Goal: Browse casually: Explore the website without a specific task or goal

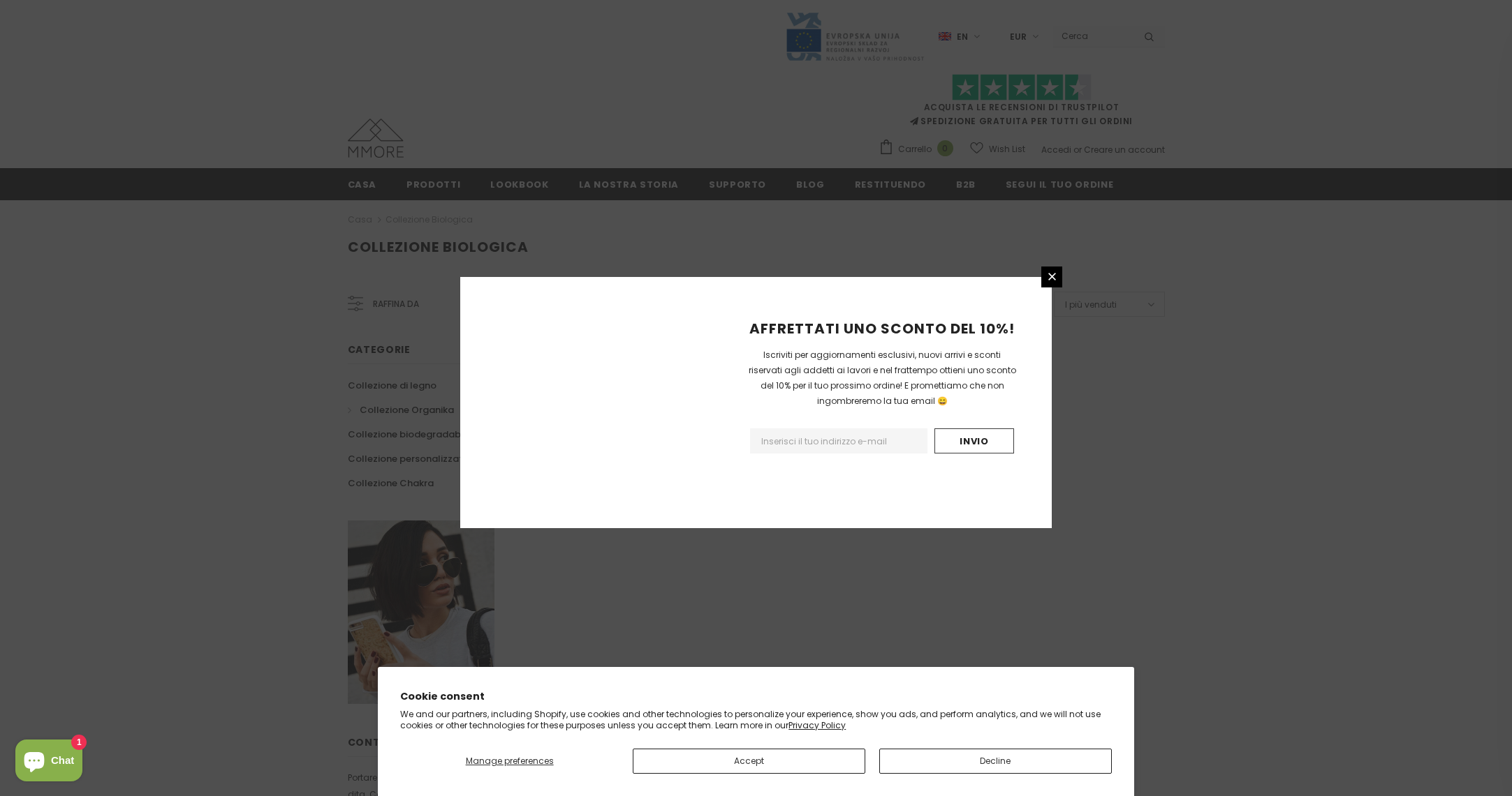
scroll to position [631, 0]
